Goal: Task Accomplishment & Management: Manage account settings

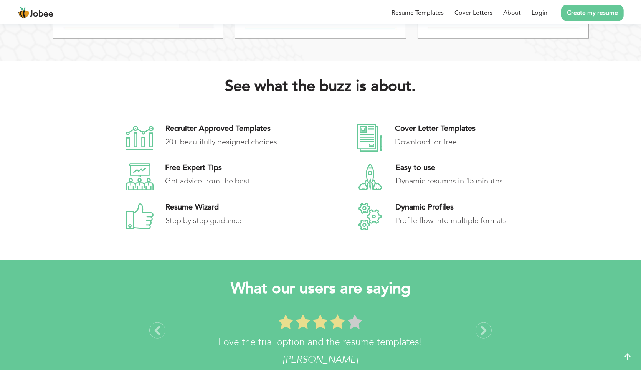
scroll to position [1114, 0]
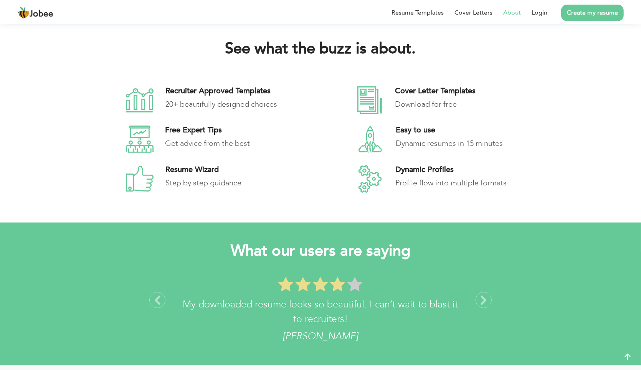
click at [508, 10] on link "About" at bounding box center [512, 12] width 18 height 9
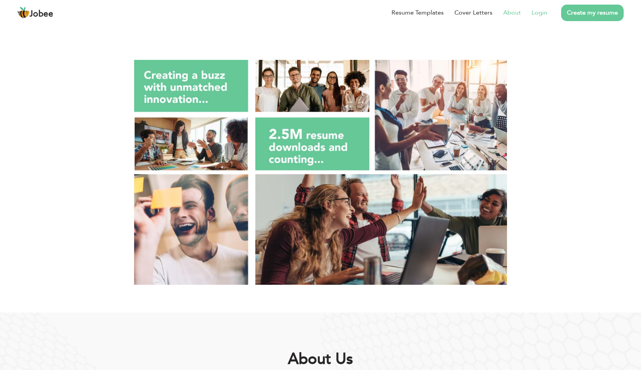
click at [543, 13] on link "Login" at bounding box center [540, 12] width 16 height 9
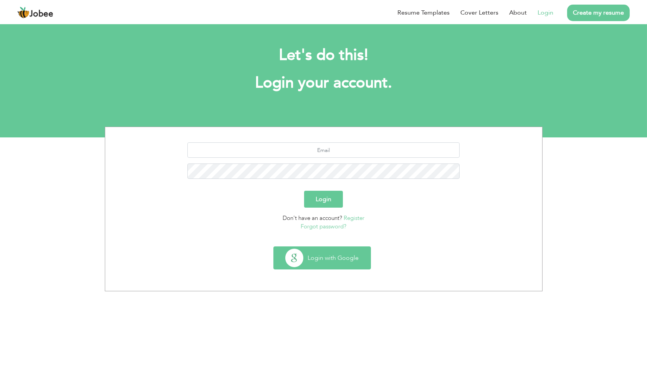
click at [335, 258] on button "Login with Google" at bounding box center [322, 258] width 97 height 22
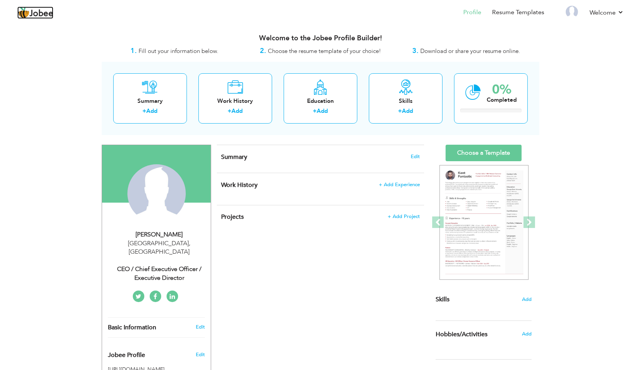
click at [46, 11] on span "Jobee" at bounding box center [42, 14] width 24 height 8
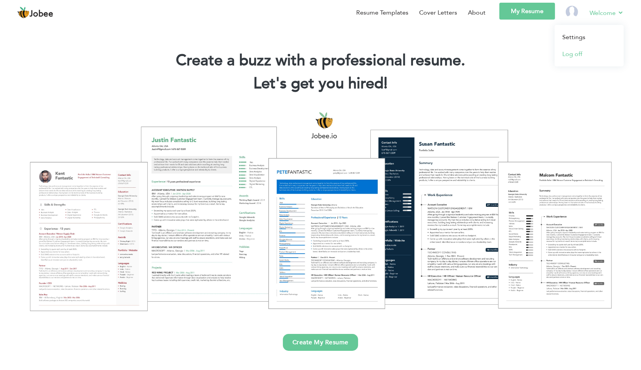
click at [573, 54] on link "Log off" at bounding box center [589, 54] width 69 height 17
